Goal: Information Seeking & Learning: Learn about a topic

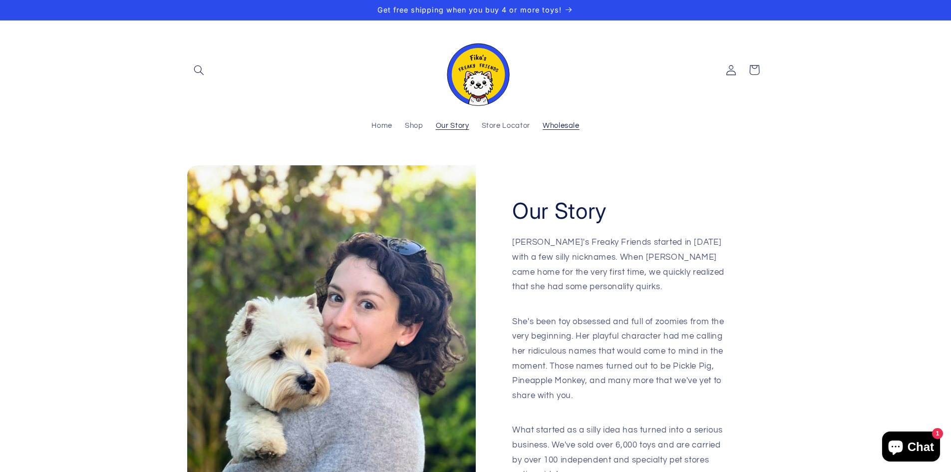
click at [547, 121] on link "Wholesale" at bounding box center [560, 126] width 49 height 22
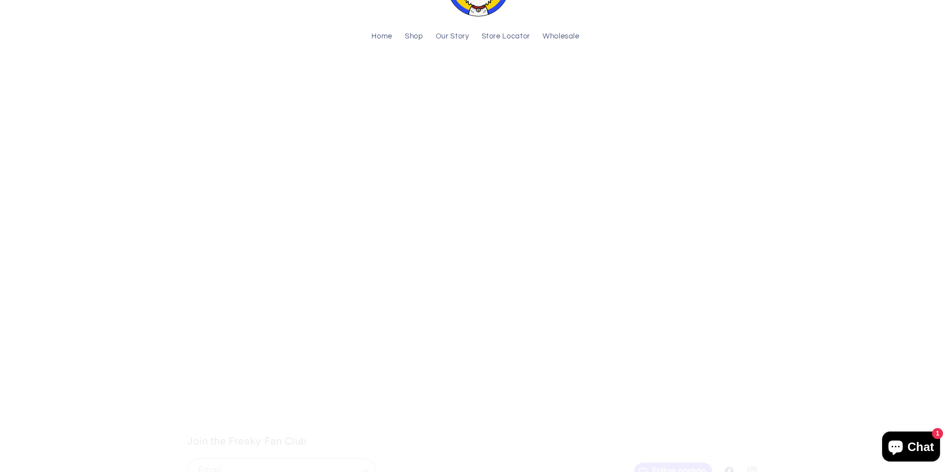
scroll to position [201, 0]
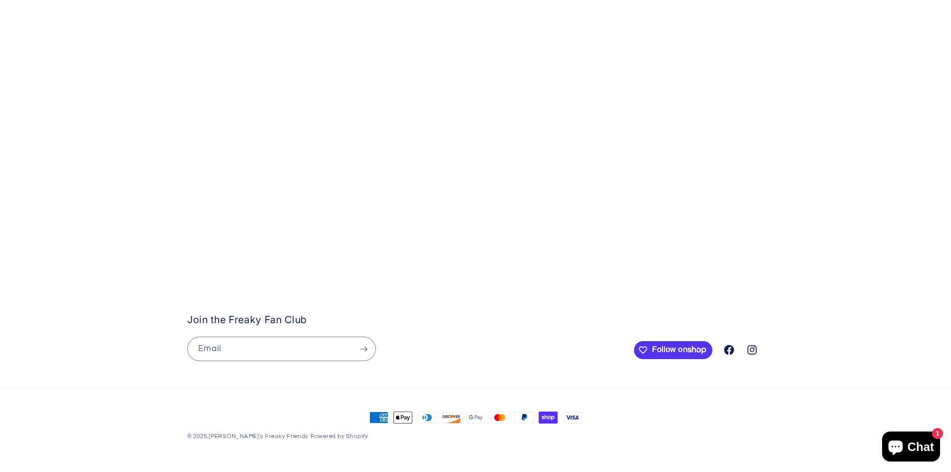
click at [723, 351] on icon at bounding box center [729, 349] width 12 height 12
